Goal: Communication & Community: Answer question/provide support

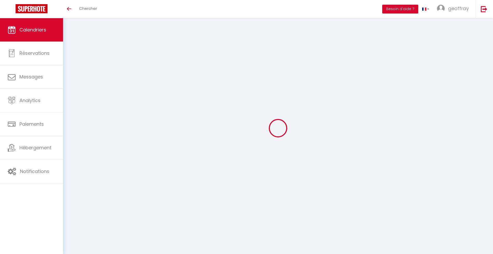
select select
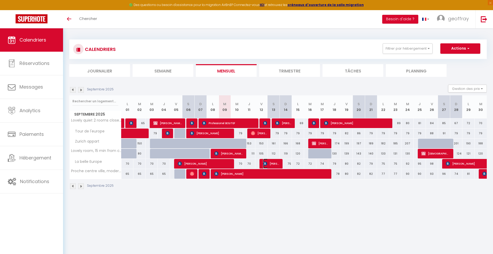
click at [269, 162] on span "[PERSON_NAME]" at bounding box center [271, 163] width 16 height 10
select select "OK"
select select "KO"
select select "0"
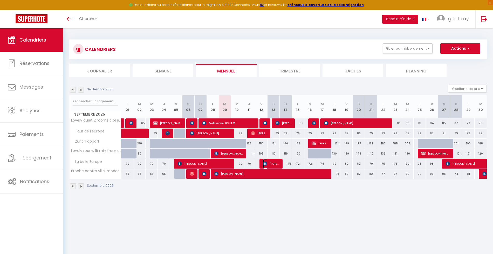
select select "1"
select select
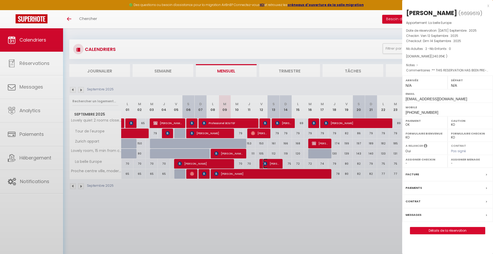
select select "45029"
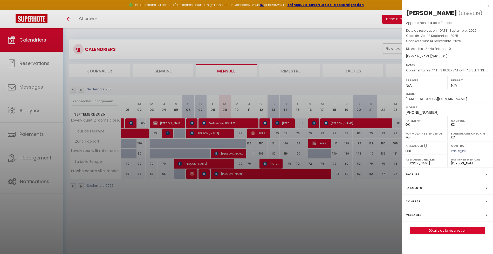
click at [353, 183] on div at bounding box center [246, 127] width 493 height 254
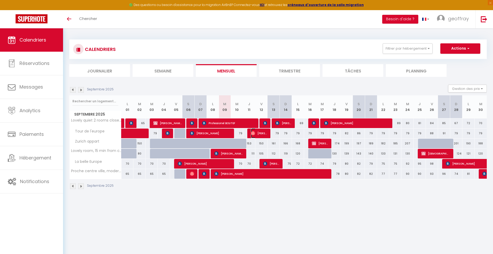
click at [261, 130] on span "[PERSON_NAME]" at bounding box center [259, 133] width 16 height 10
select select "OK"
select select "51893"
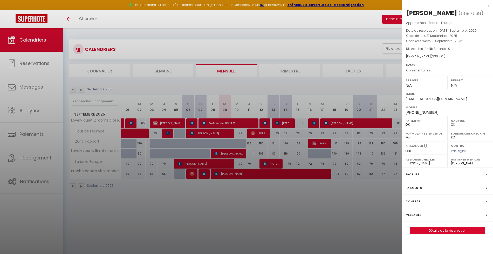
click at [267, 178] on div at bounding box center [246, 127] width 493 height 254
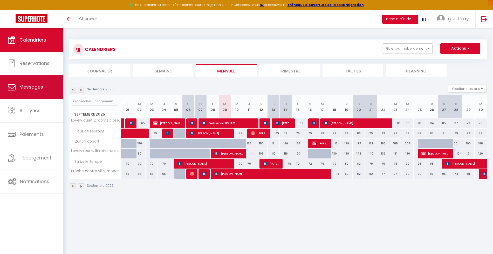
click at [40, 85] on span "Messages" at bounding box center [31, 86] width 24 height 6
select select "message"
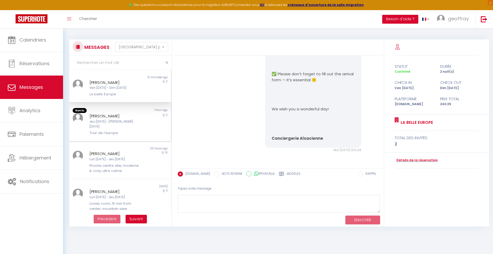
click at [124, 115] on div "[PERSON_NAME]" at bounding box center [115, 116] width 52 height 6
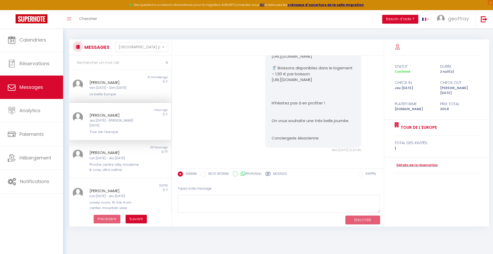
scroll to position [646, 0]
click at [128, 90] on div "Ven [DATE] - Dim [DATE]" at bounding box center [115, 87] width 52 height 5
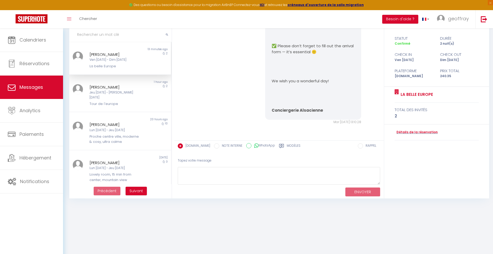
scroll to position [473, 0]
click at [241, 172] on textarea at bounding box center [279, 176] width 202 height 18
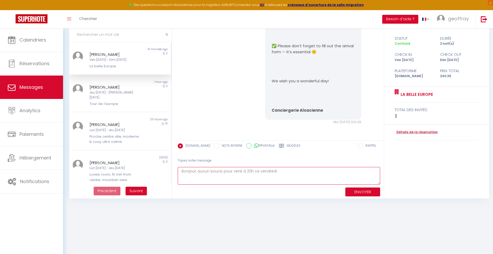
type textarea "Bonjour, aucun soucis pour venir à 20h ce vendredi"
click at [345, 194] on button "ENVOYER" at bounding box center [362, 191] width 35 height 9
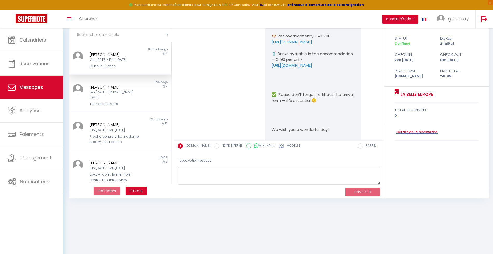
scroll to position [256, 0]
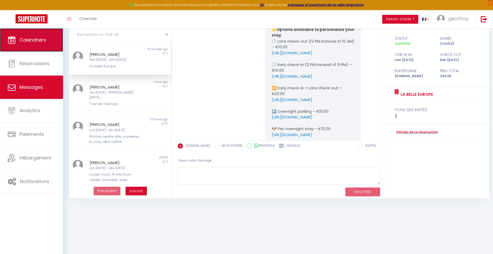
click at [33, 47] on link "Calendriers" at bounding box center [31, 39] width 63 height 23
